Goal: Check status: Check status

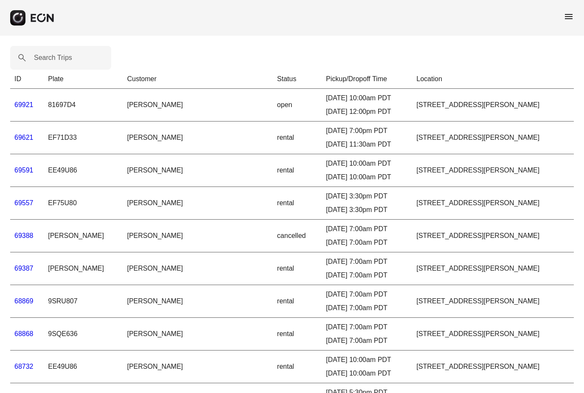
click at [577, 13] on div "menu" at bounding box center [292, 18] width 584 height 36
click at [573, 11] on span "menu" at bounding box center [569, 16] width 10 height 10
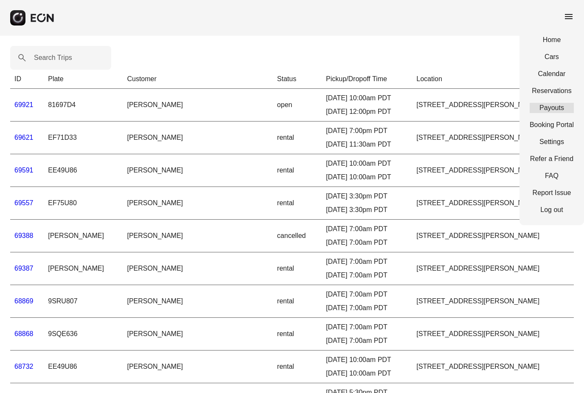
click at [551, 103] on link "Payouts" at bounding box center [552, 108] width 44 height 10
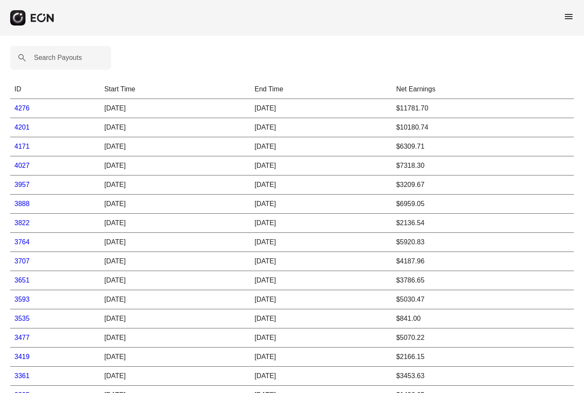
click at [18, 109] on link "4276" at bounding box center [21, 107] width 15 height 7
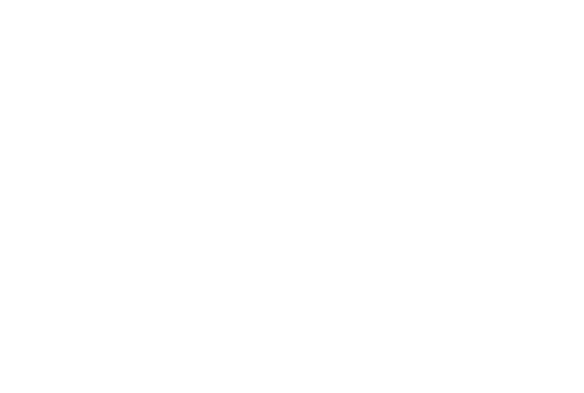
click at [210, 0] on html at bounding box center [292, 0] width 584 height 0
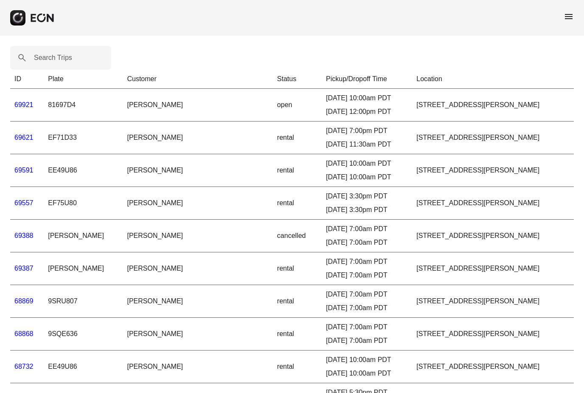
click at [569, 18] on span "menu" at bounding box center [569, 16] width 10 height 10
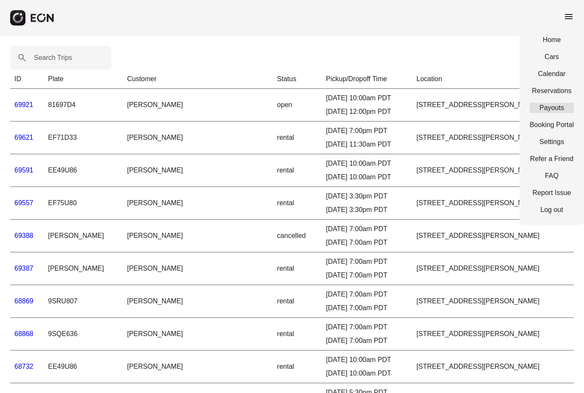
click at [561, 110] on link "Payouts" at bounding box center [552, 108] width 44 height 10
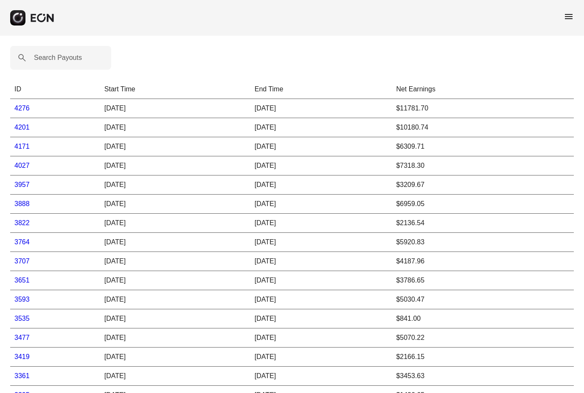
click at [25, 110] on link "4276" at bounding box center [21, 107] width 15 height 7
